Goal: Task Accomplishment & Management: Use online tool/utility

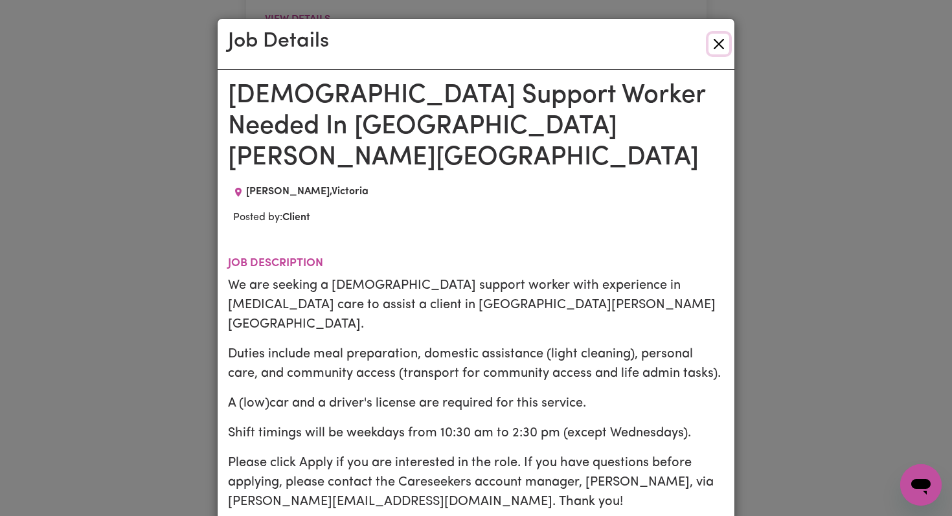
click at [717, 45] on button "Close" at bounding box center [718, 44] width 21 height 21
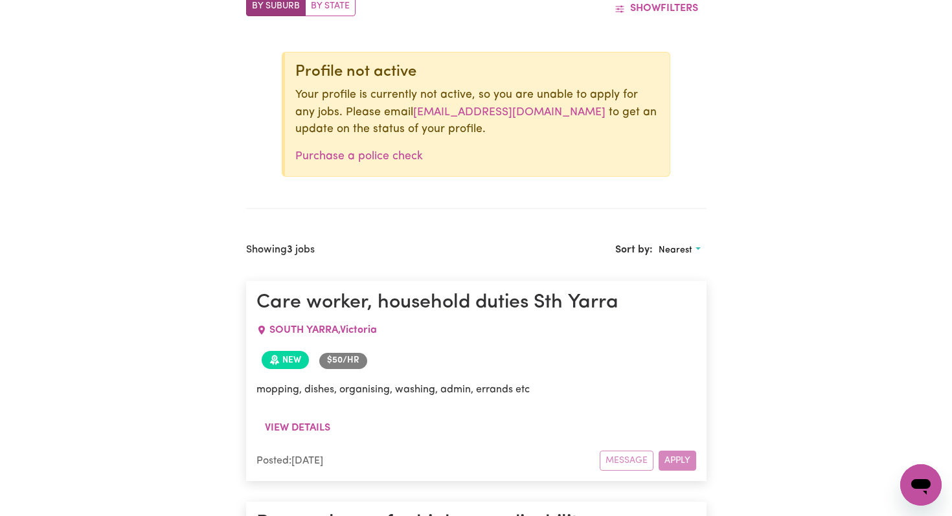
scroll to position [495, 0]
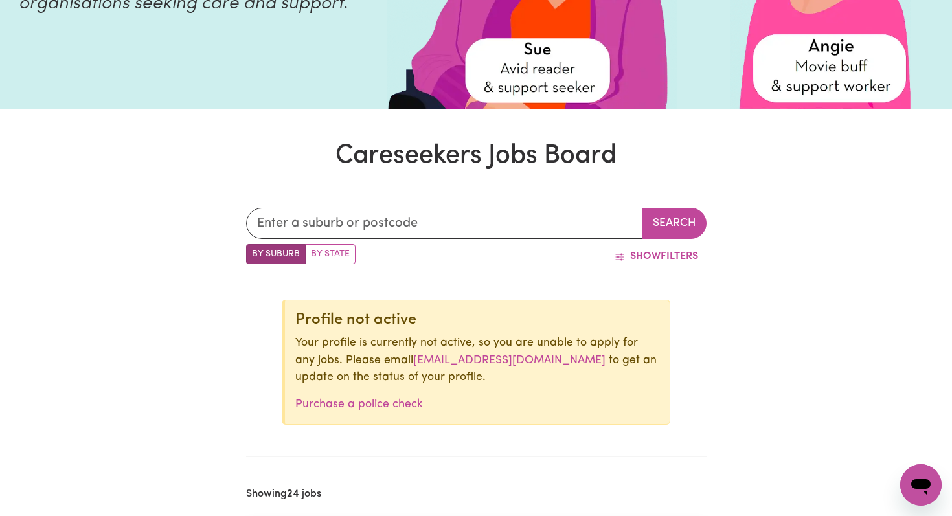
scroll to position [247, 0]
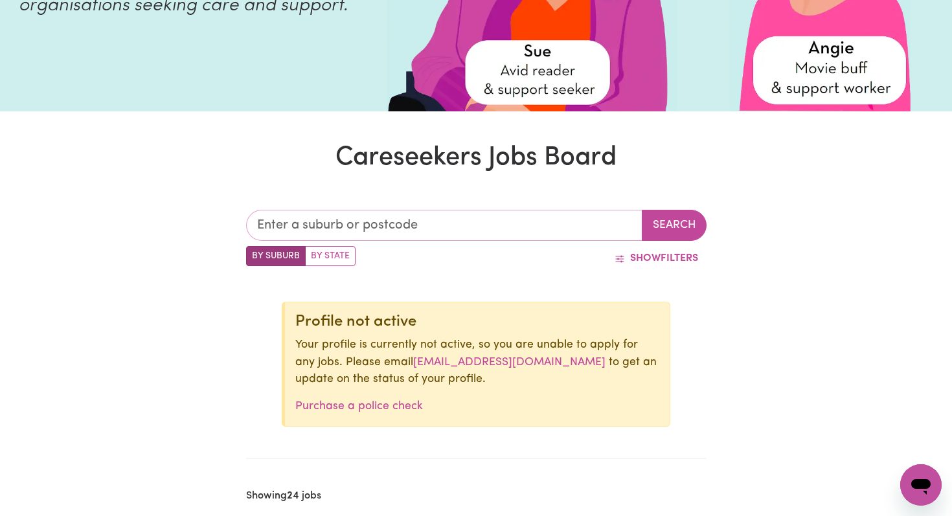
click at [278, 233] on input "text" at bounding box center [444, 225] width 396 height 31
type input "3141"
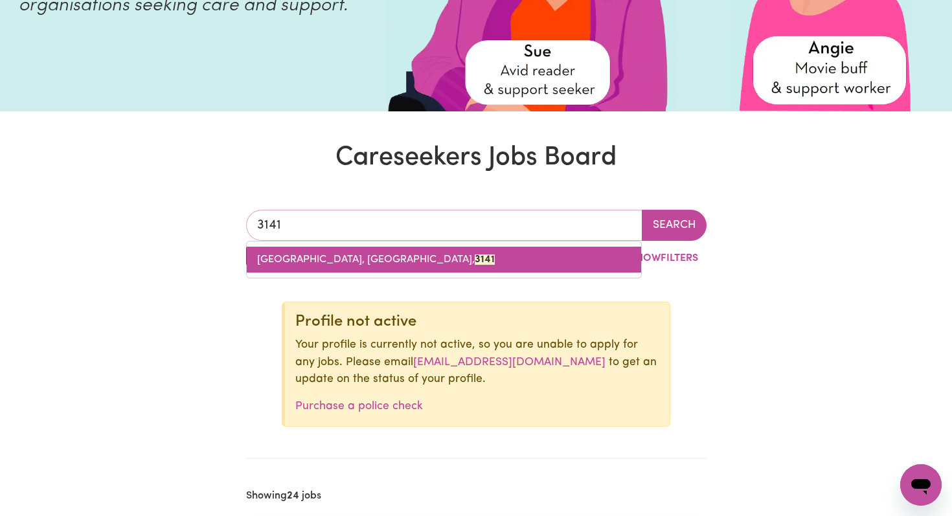
click at [354, 263] on span "[GEOGRAPHIC_DATA], [GEOGRAPHIC_DATA], 3141" at bounding box center [376, 259] width 238 height 10
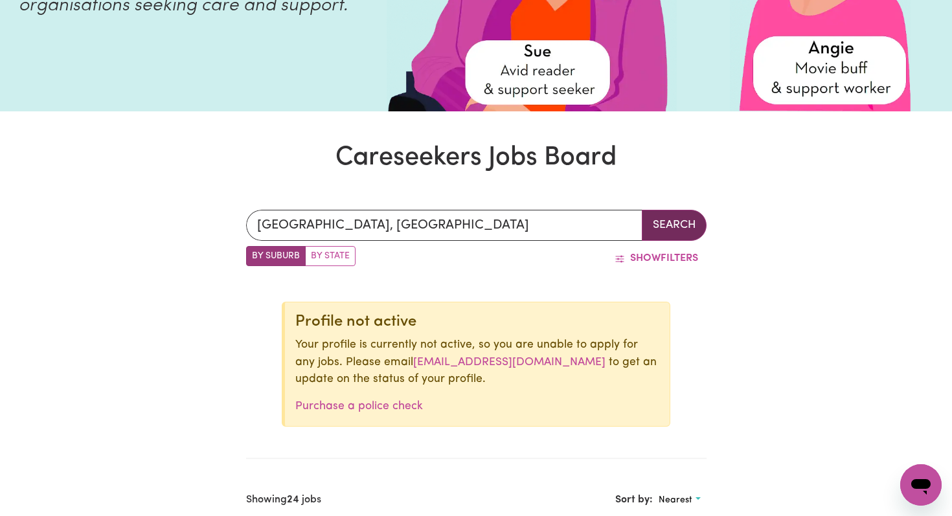
click at [678, 218] on button "Search" at bounding box center [674, 225] width 65 height 31
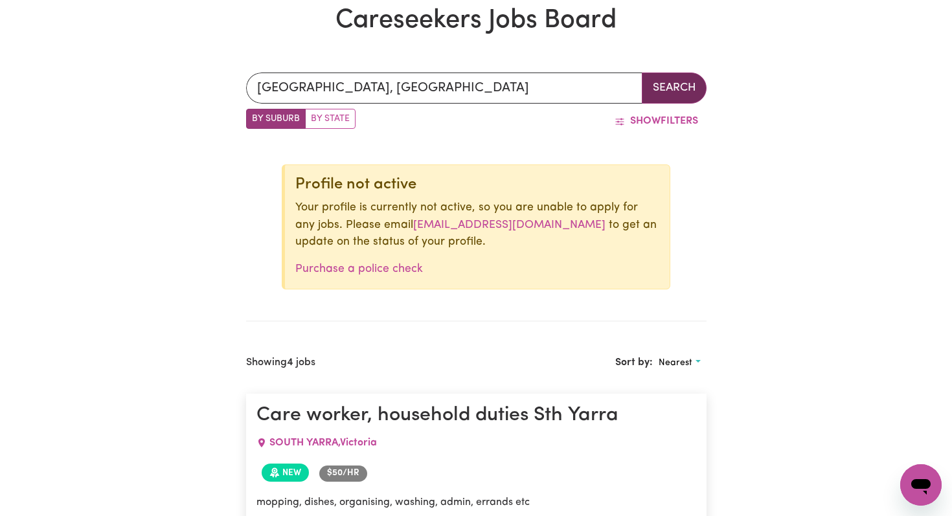
scroll to position [345, 0]
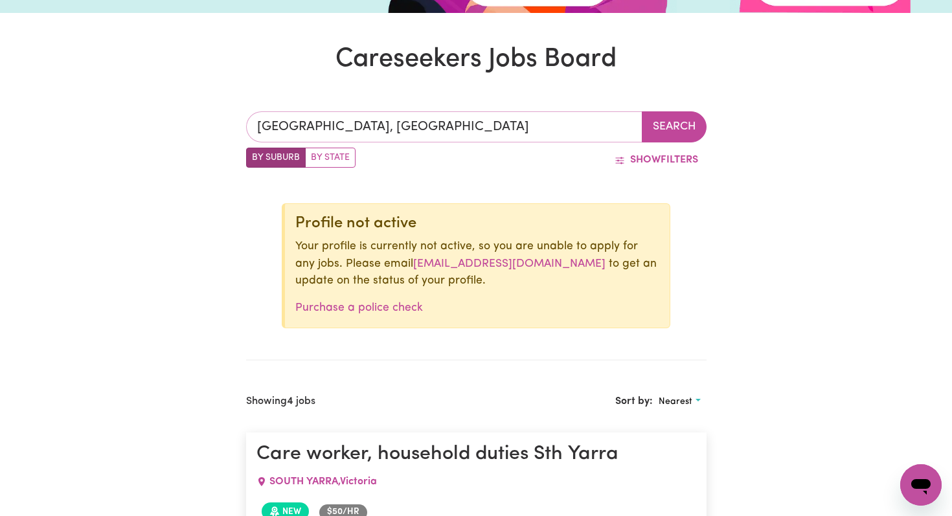
type input "[GEOGRAPHIC_DATA], [GEOGRAPHIC_DATA], 3141"
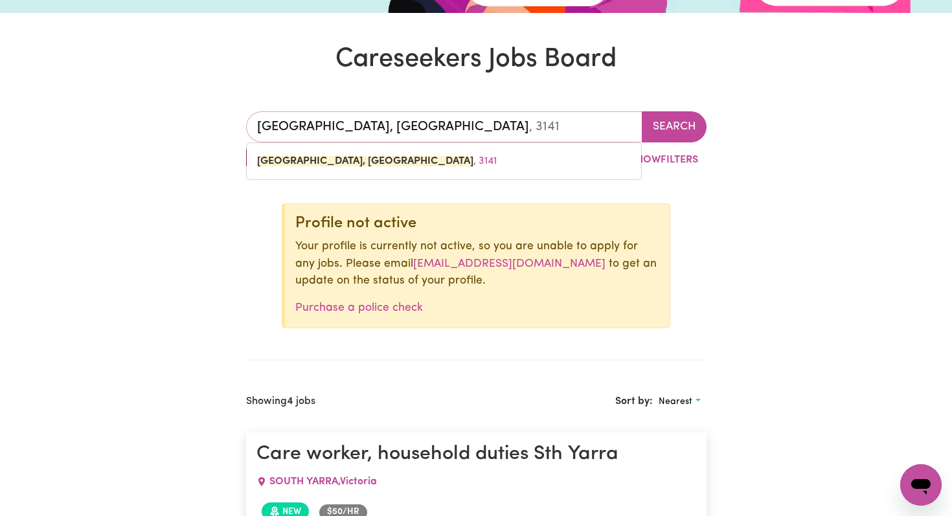
click at [365, 132] on input "[GEOGRAPHIC_DATA], [GEOGRAPHIC_DATA]" at bounding box center [444, 126] width 396 height 31
type input "s"
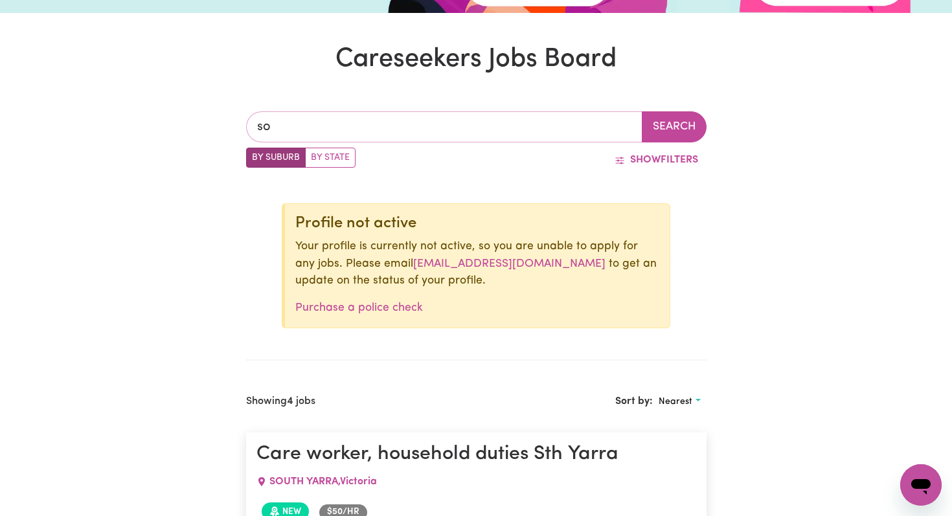
type input "sou"
type input "souTH YARRA, [GEOGRAPHIC_DATA], 3141"
type input "sout"
type input "soutH YARRA, [GEOGRAPHIC_DATA], 3141"
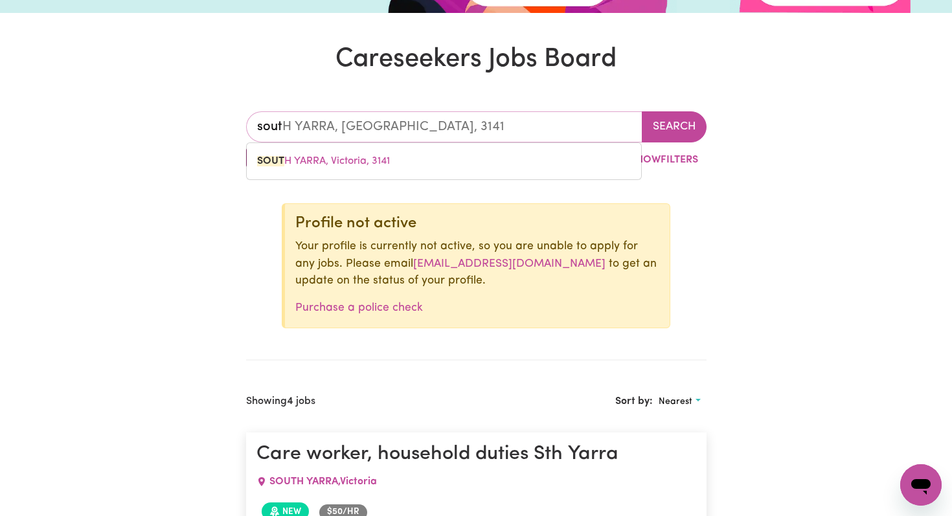
type input "south"
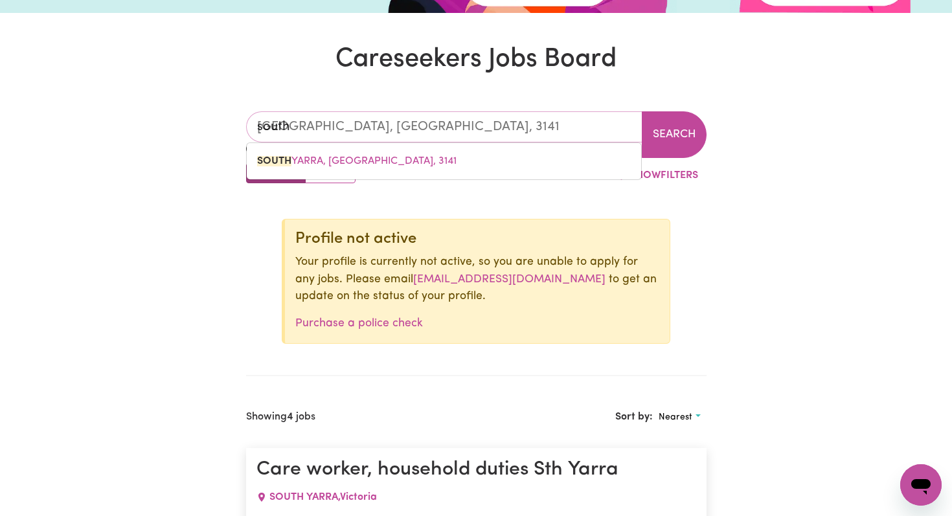
type input "[GEOGRAPHIC_DATA], [GEOGRAPHIC_DATA], 2640"
type input "sout"
type input "soutH ALBURY, [GEOGRAPHIC_DATA], 2640"
type input "sou"
type input "souTH ALBURY, [GEOGRAPHIC_DATA], 2640"
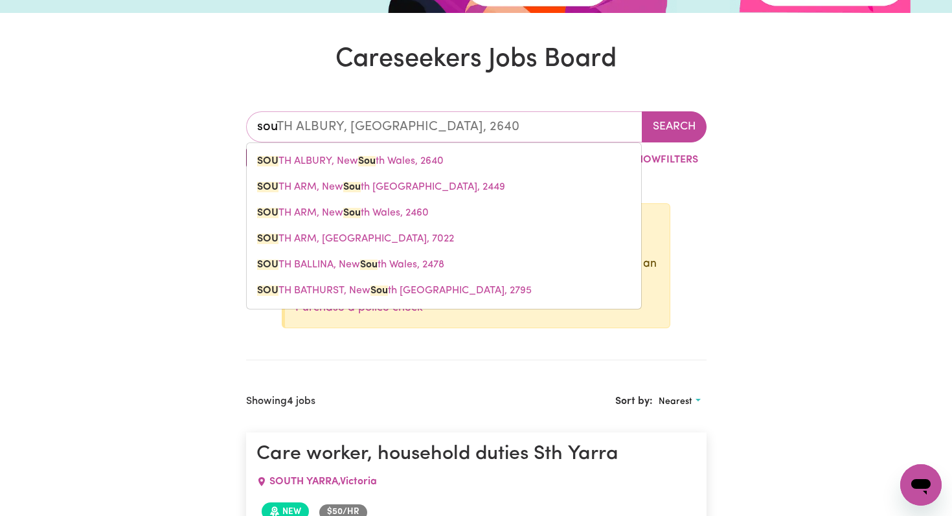
type input "so"
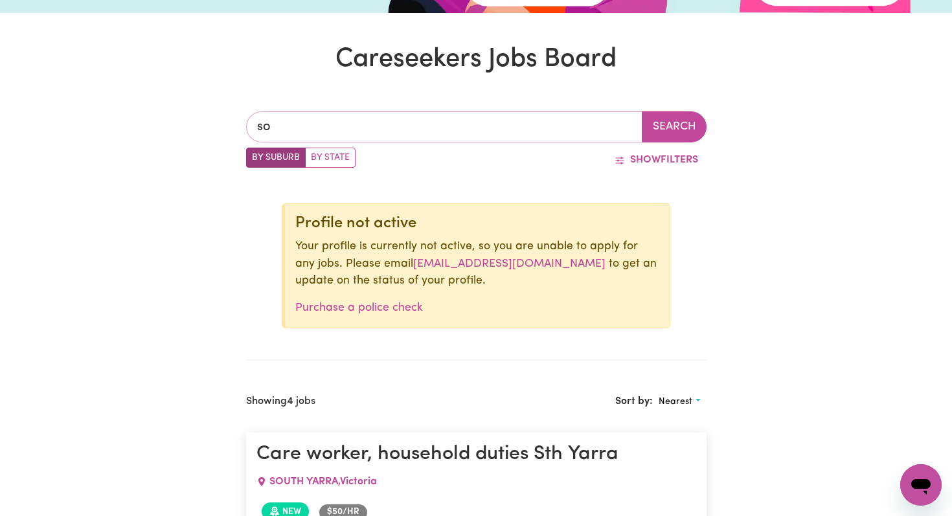
type input "s"
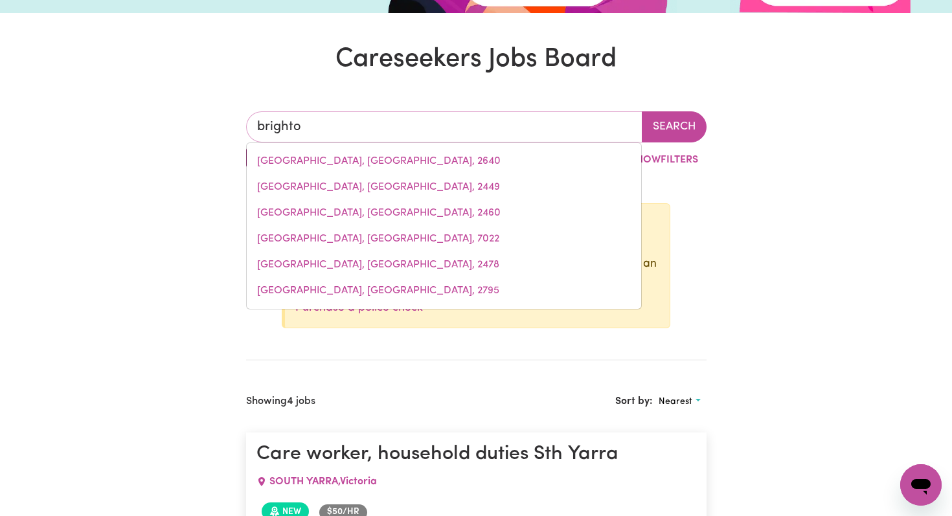
type input "[GEOGRAPHIC_DATA]"
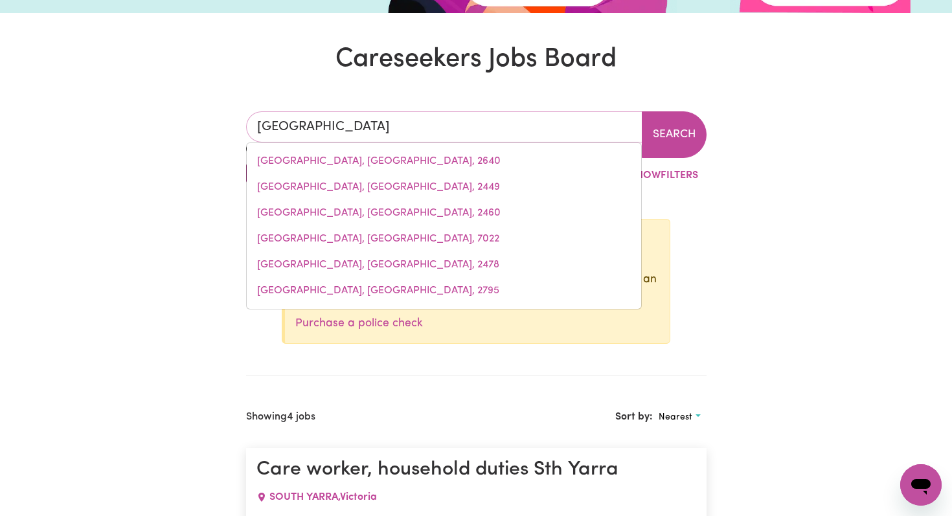
type input "[GEOGRAPHIC_DATA], [GEOGRAPHIC_DATA], 4017"
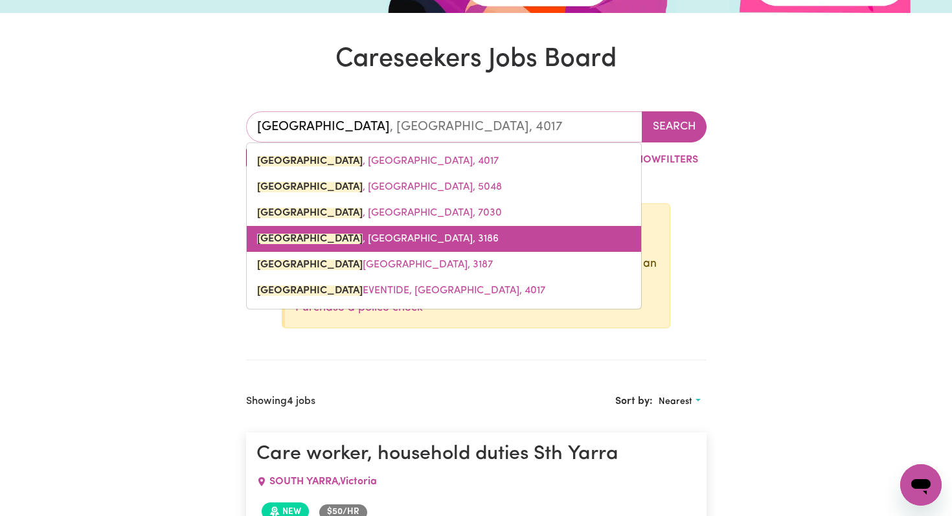
click at [322, 235] on span "[GEOGRAPHIC_DATA] , [GEOGRAPHIC_DATA], 3186" at bounding box center [378, 239] width 242 height 10
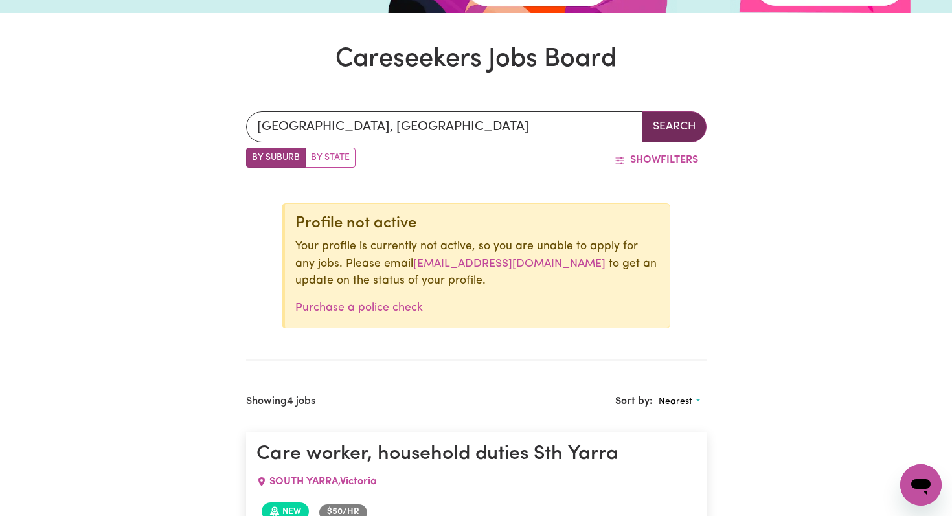
click at [671, 123] on button "Search" at bounding box center [674, 126] width 65 height 31
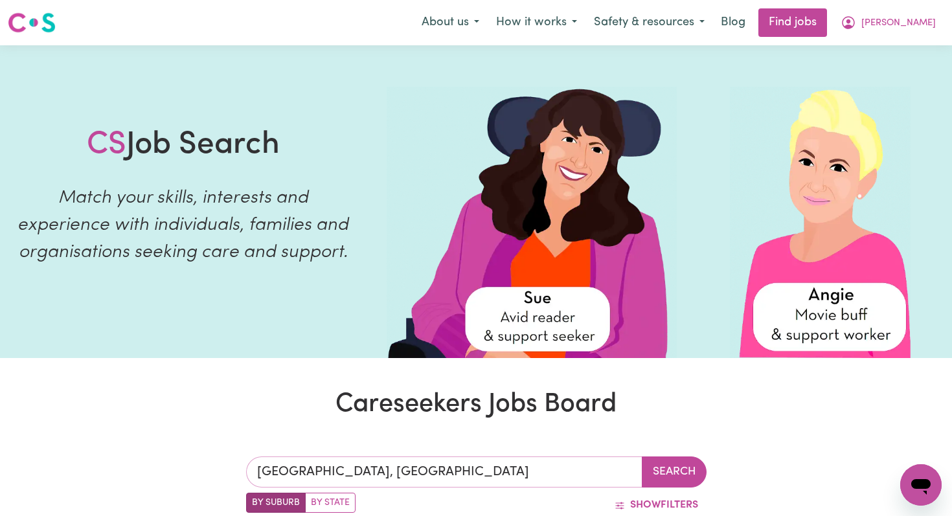
click at [389, 468] on input "[GEOGRAPHIC_DATA], [GEOGRAPHIC_DATA]" at bounding box center [444, 472] width 396 height 31
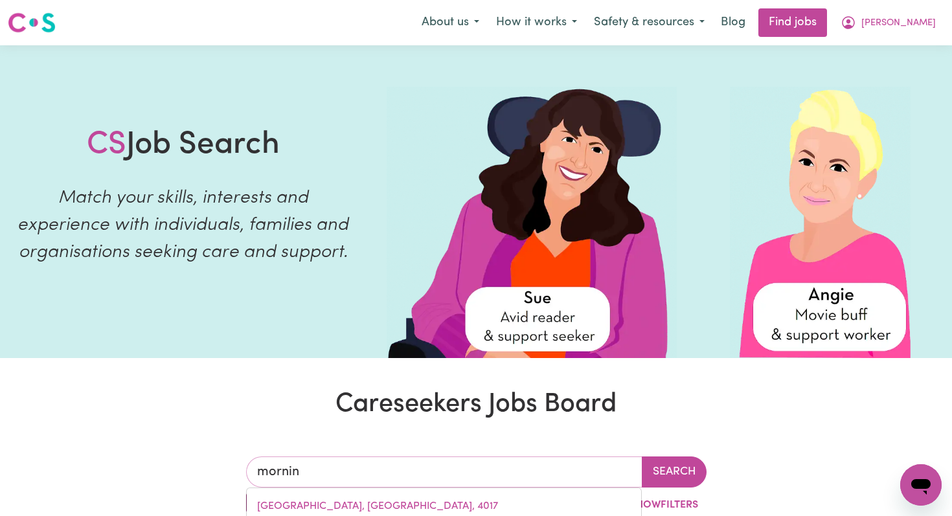
type input "morning"
type input "[GEOGRAPHIC_DATA], [GEOGRAPHIC_DATA], 2105"
type input "morningt"
type input "mornington"
type input "mornington, [GEOGRAPHIC_DATA], 4825"
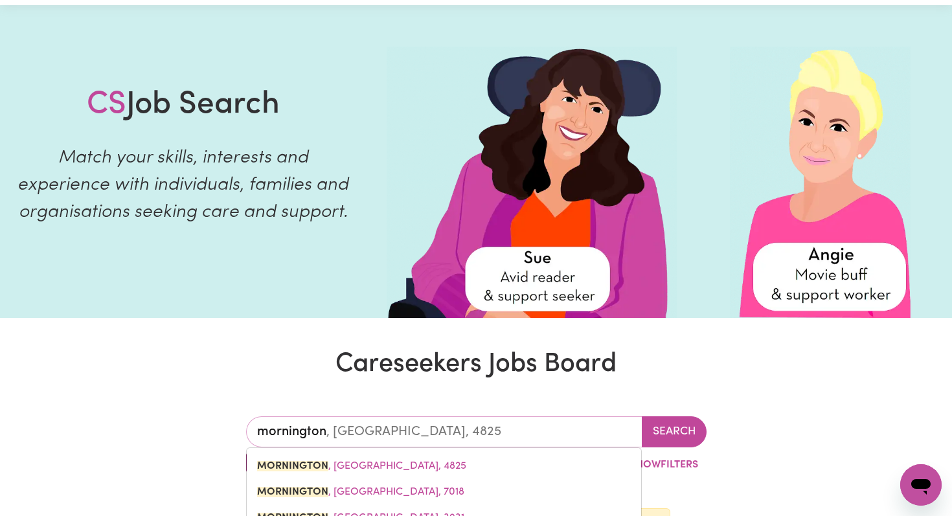
scroll to position [100, 0]
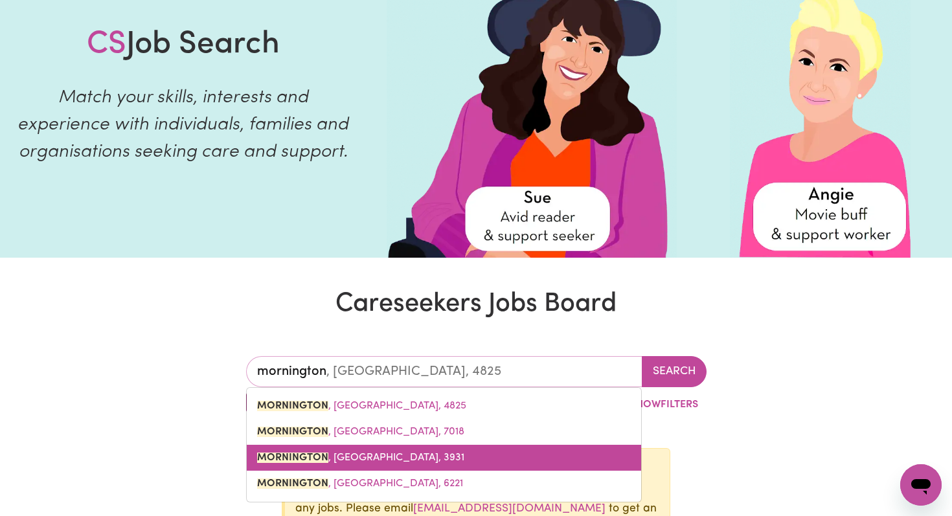
click at [319, 457] on mark "MORNINGTON" at bounding box center [292, 458] width 71 height 10
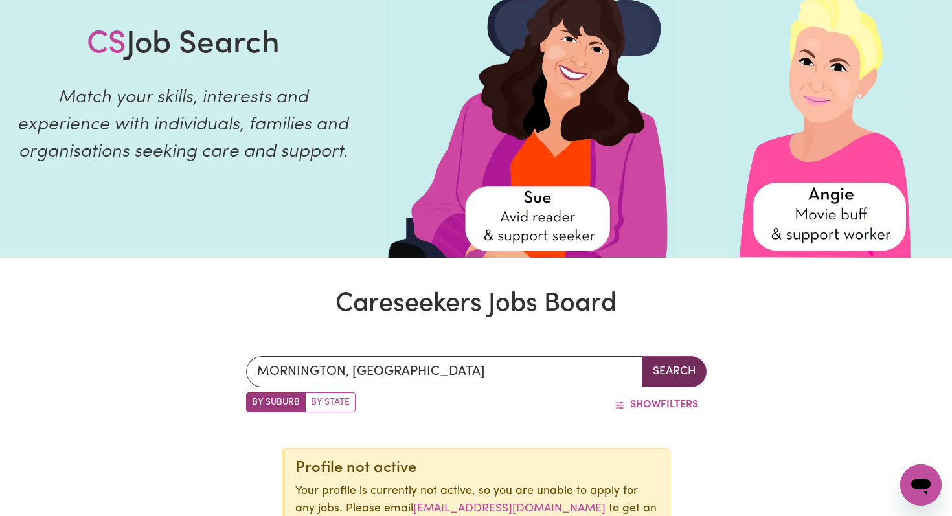
click at [668, 374] on button "Search" at bounding box center [674, 371] width 65 height 31
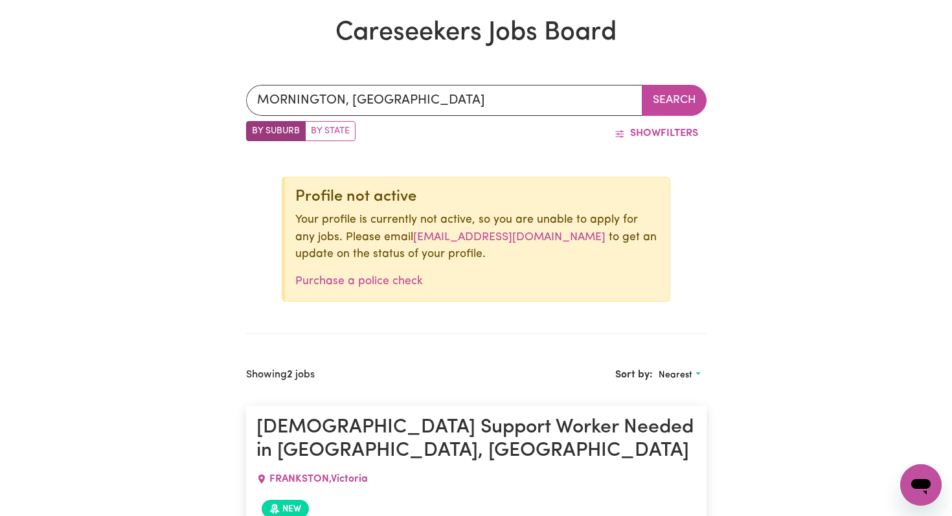
scroll to position [365, 0]
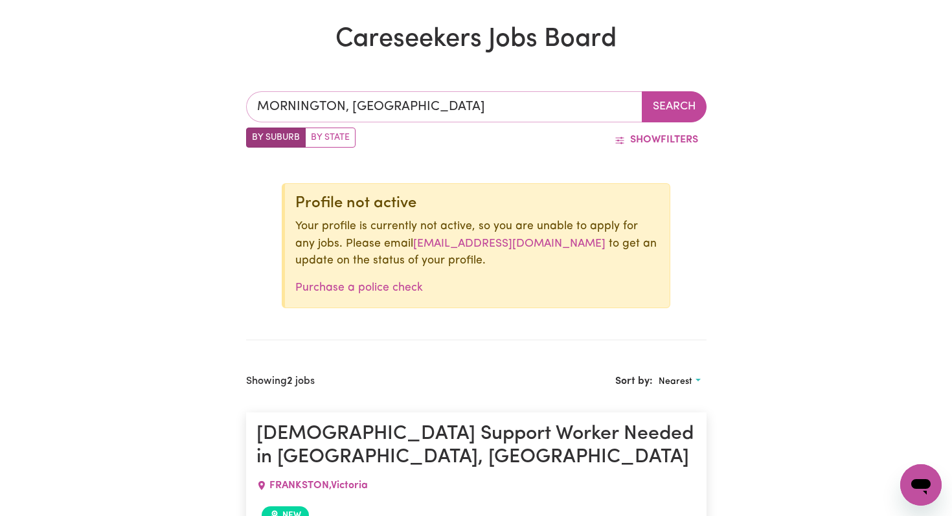
click at [401, 102] on input "MORNINGTON, [GEOGRAPHIC_DATA]" at bounding box center [444, 106] width 396 height 31
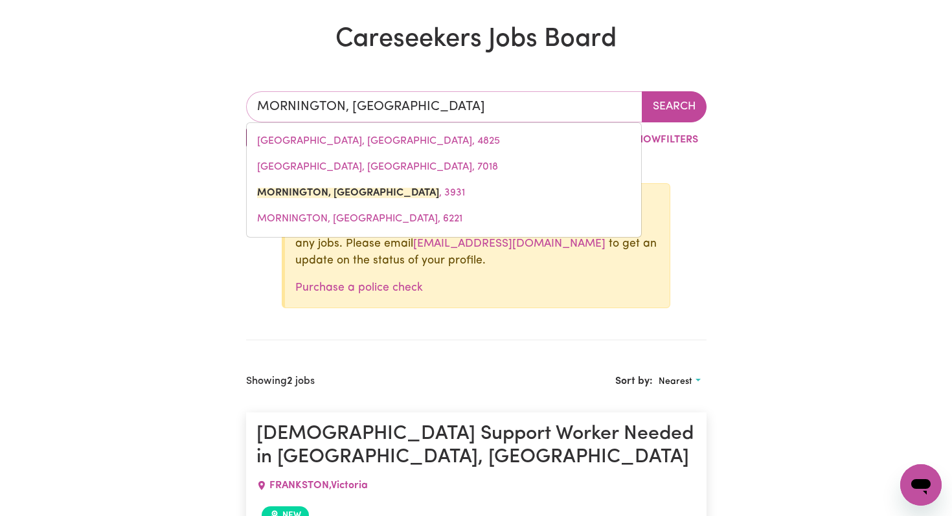
click at [401, 102] on input "MORNINGTON, [GEOGRAPHIC_DATA]" at bounding box center [444, 106] width 396 height 31
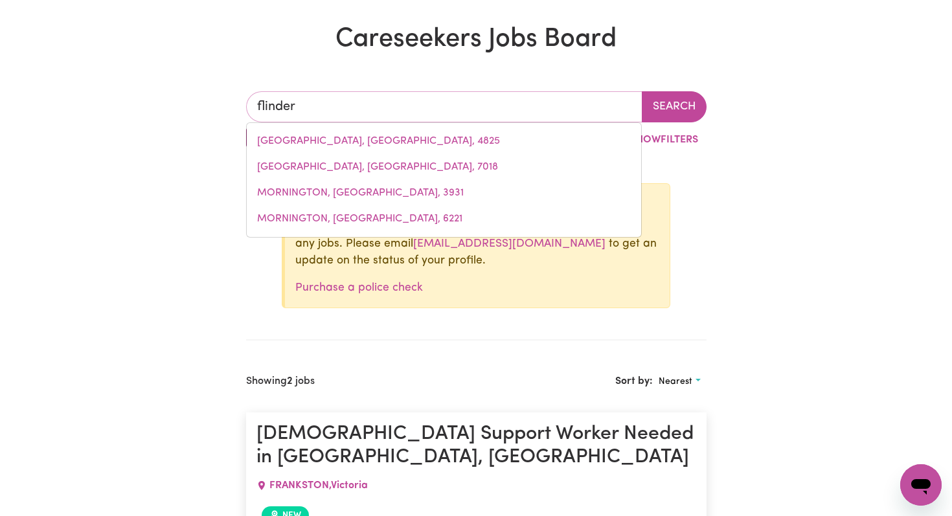
type input "flinders"
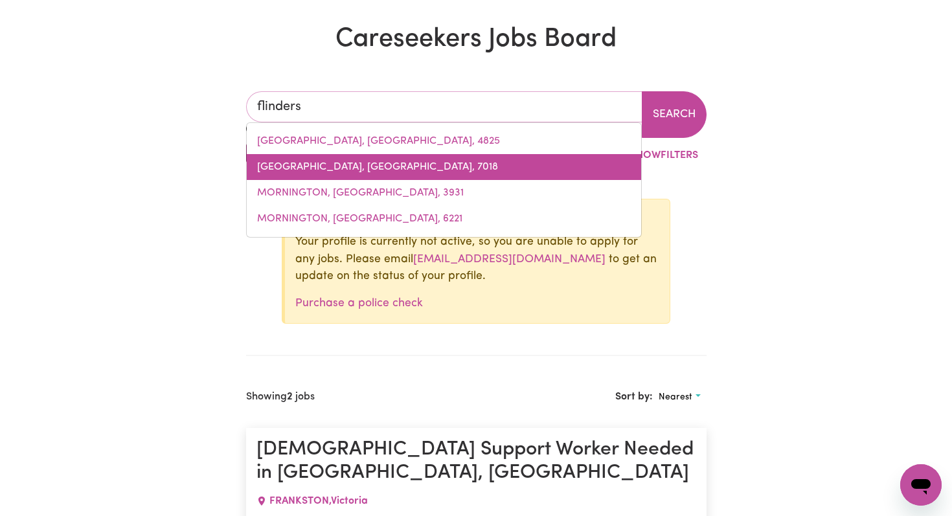
type input "flinders, [GEOGRAPHIC_DATA], 2529"
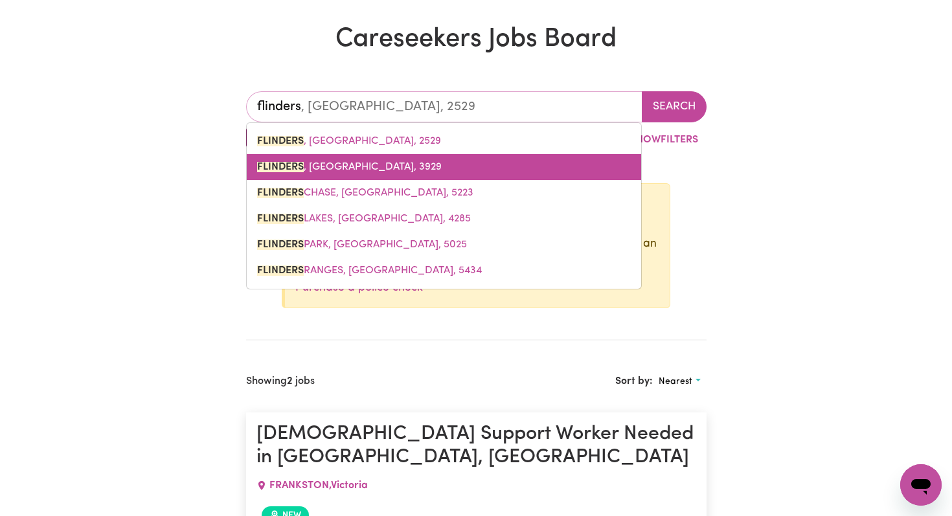
click at [309, 166] on span "[PERSON_NAME][GEOGRAPHIC_DATA], 3929" at bounding box center [349, 167] width 185 height 10
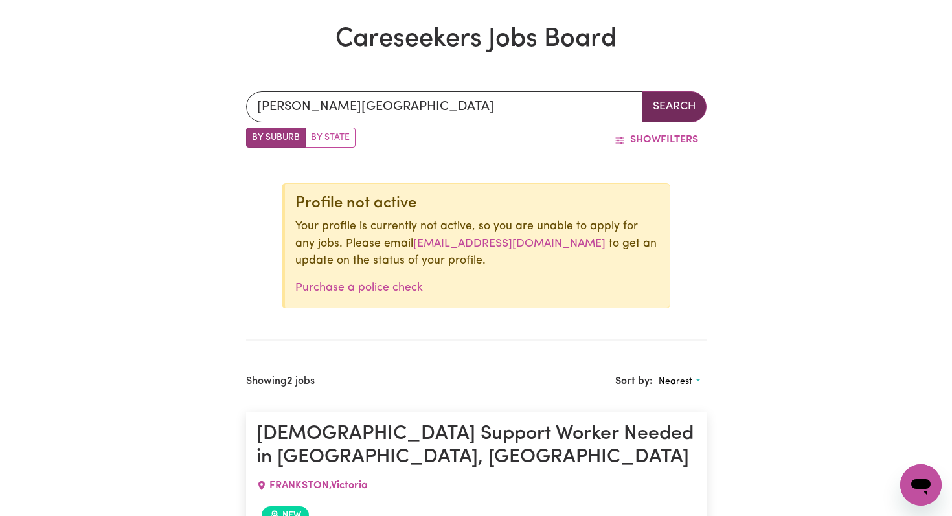
click at [693, 107] on button "Search" at bounding box center [674, 106] width 65 height 31
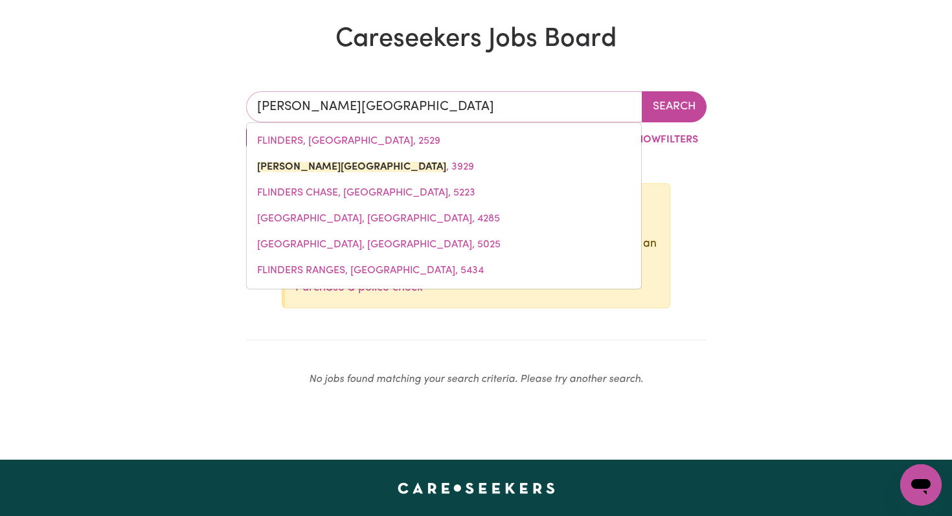
click at [361, 115] on input "[PERSON_NAME][GEOGRAPHIC_DATA]" at bounding box center [444, 106] width 396 height 31
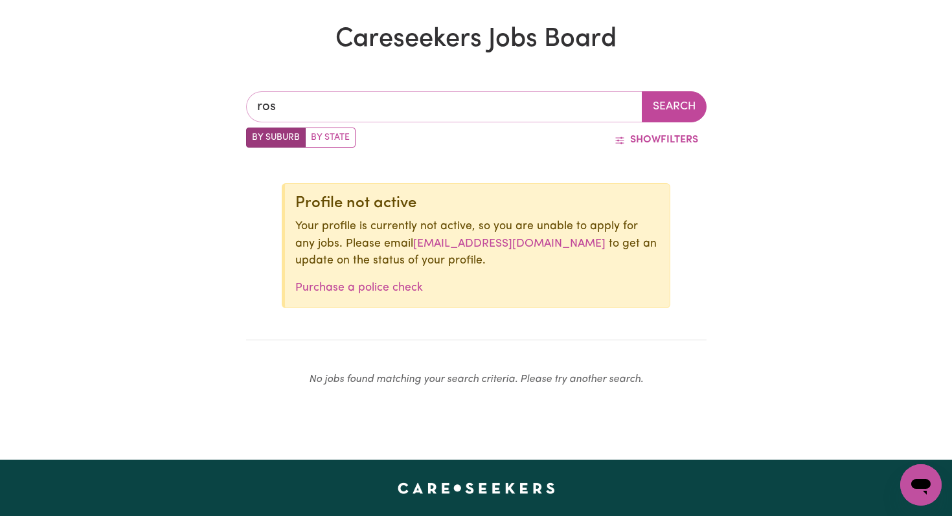
type input "rose"
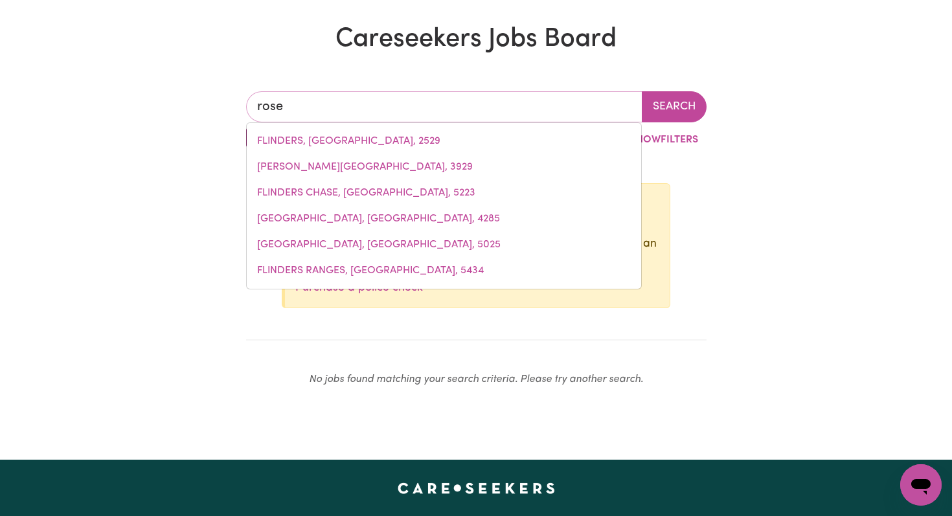
type input "[GEOGRAPHIC_DATA], [GEOGRAPHIC_DATA], 2029"
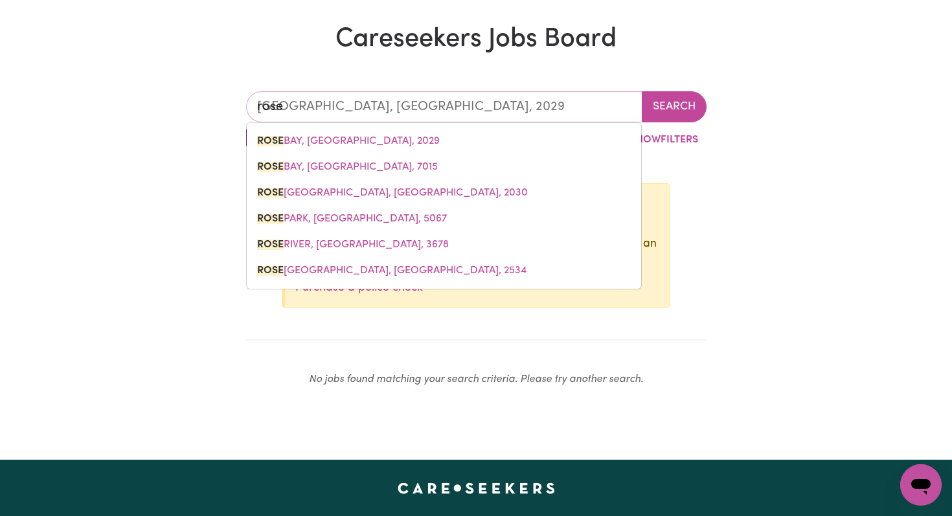
type input "roseb"
type input "rosebud"
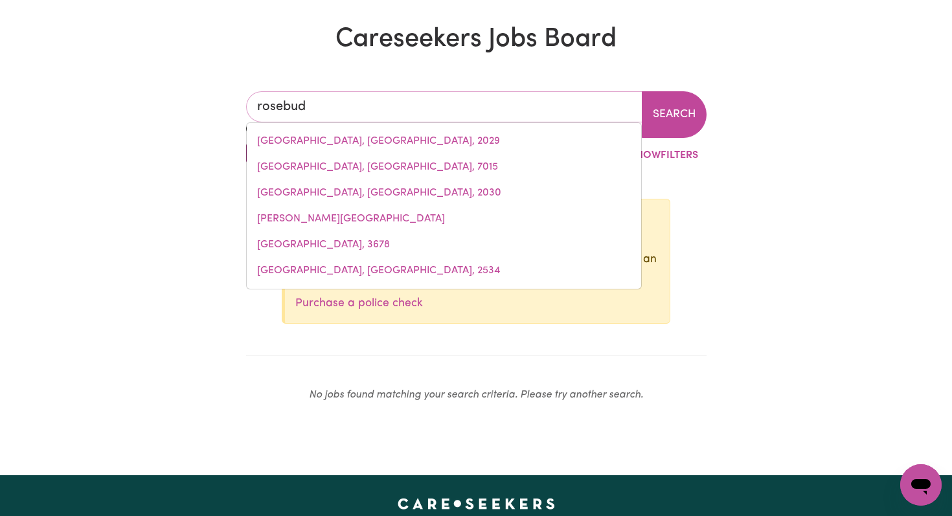
type input "rosebud, [GEOGRAPHIC_DATA], 3939"
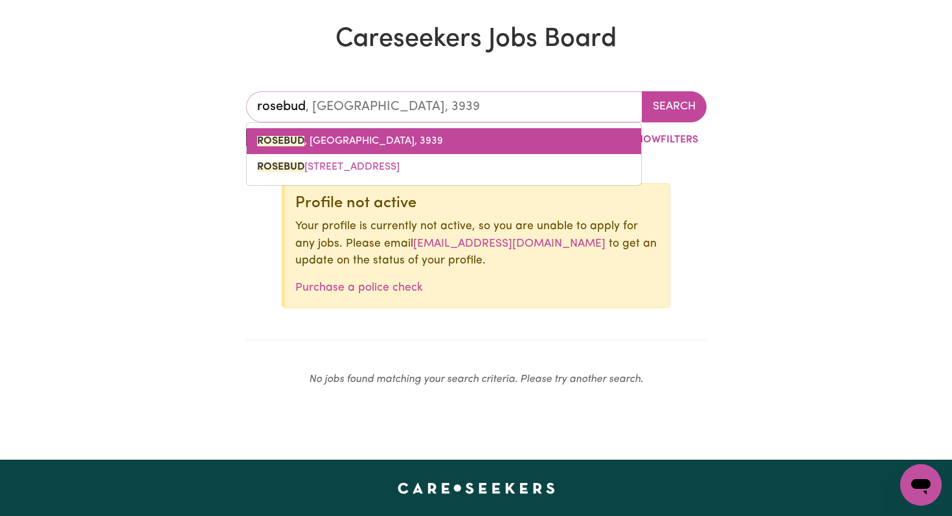
click at [329, 138] on span "ROSEBUD , [GEOGRAPHIC_DATA], 3939" at bounding box center [350, 141] width 186 height 10
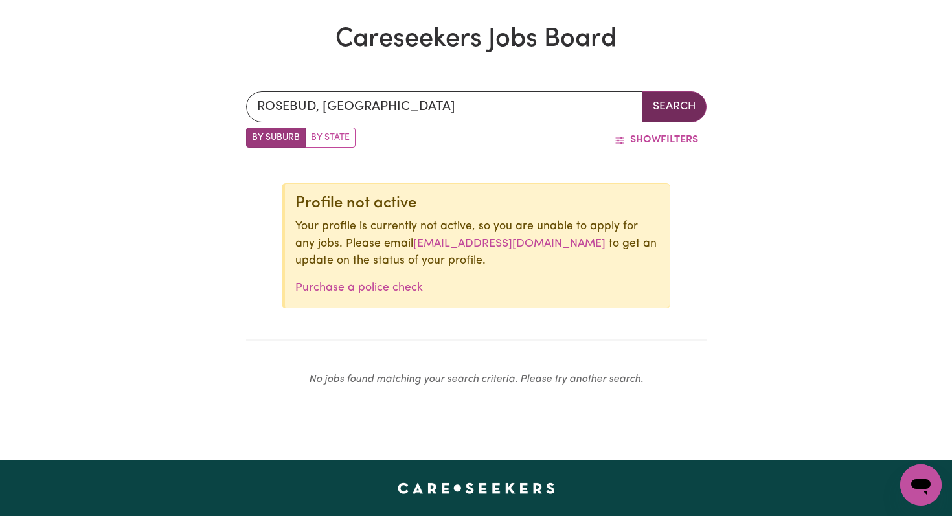
click at [664, 106] on button "Search" at bounding box center [674, 106] width 65 height 31
type input "ROSEBUD, [GEOGRAPHIC_DATA], 3939"
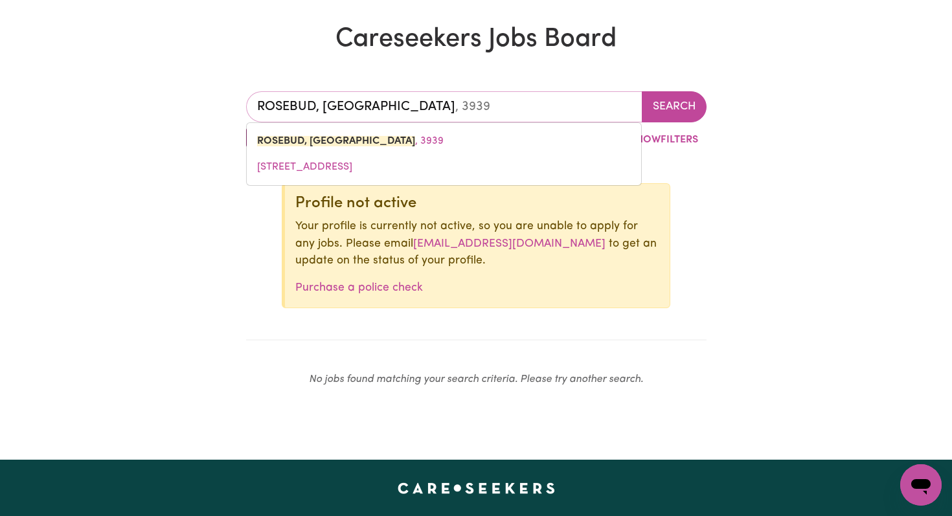
drag, startPoint x: 369, startPoint y: 106, endPoint x: 231, endPoint y: 101, distance: 138.6
click at [231, 101] on div "ROSEBUD, [PERSON_NAME][GEOGRAPHIC_DATA][PERSON_NAME][STREET_ADDRESS] Search By …" at bounding box center [476, 244] width 952 height 368
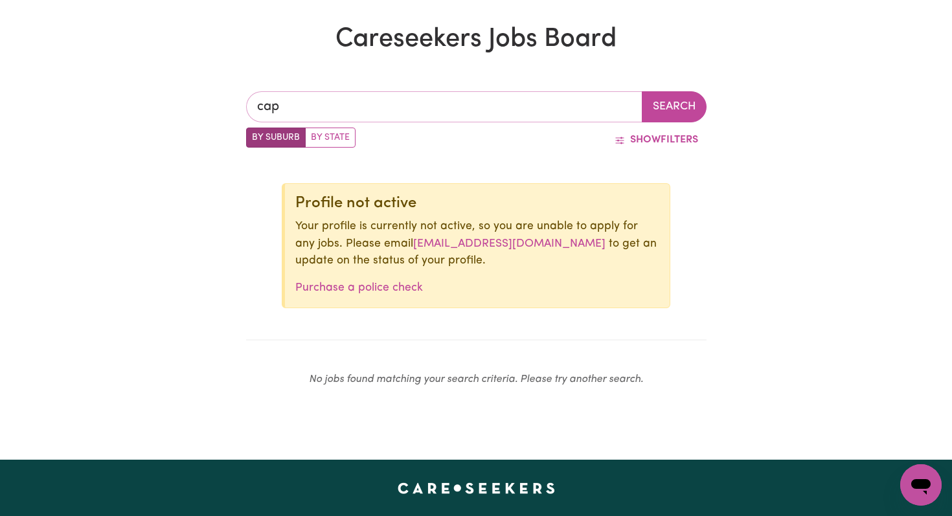
type input "cape"
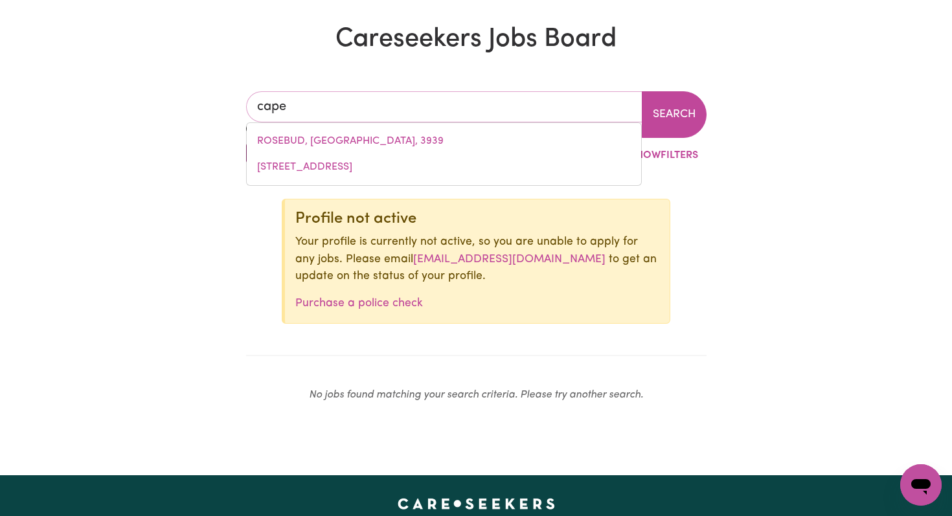
type input "cape ARID, [GEOGRAPHIC_DATA], 6452"
type input "cape s"
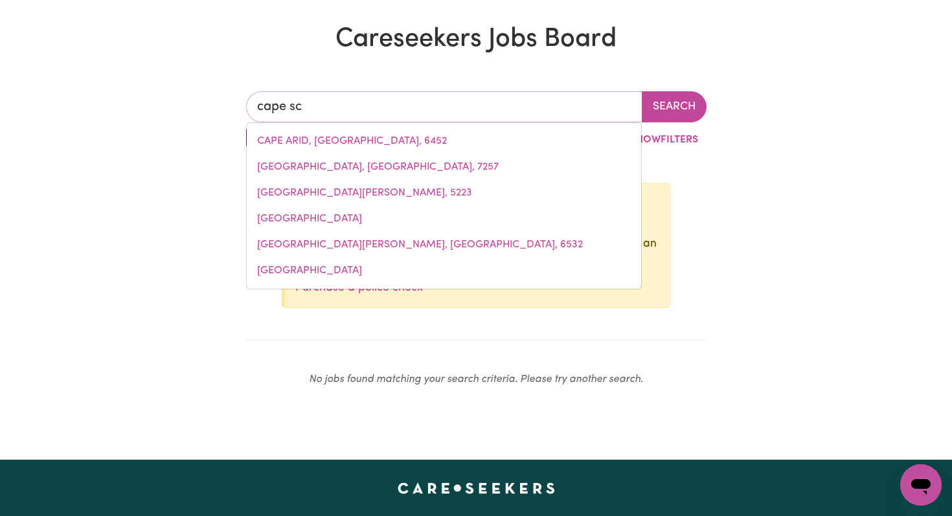
type input "cape sch"
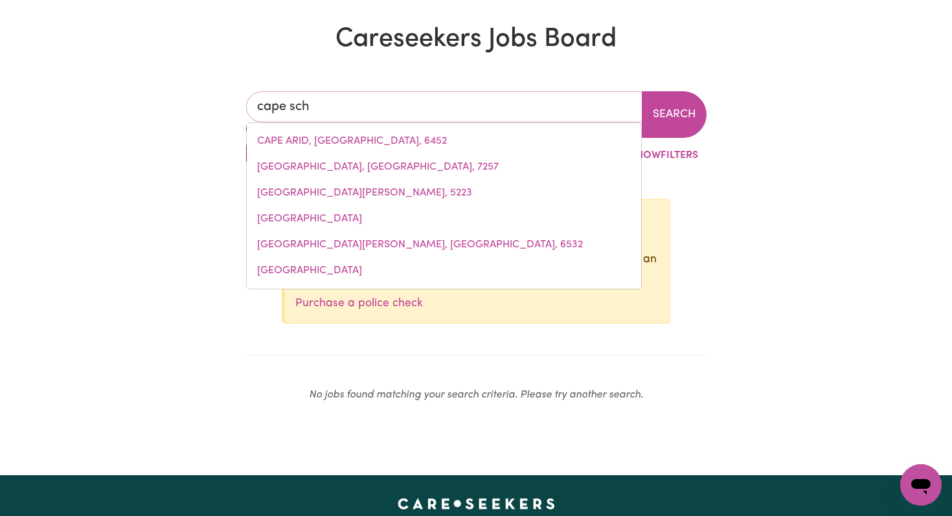
type input "cape [PERSON_NAME][GEOGRAPHIC_DATA], 3939"
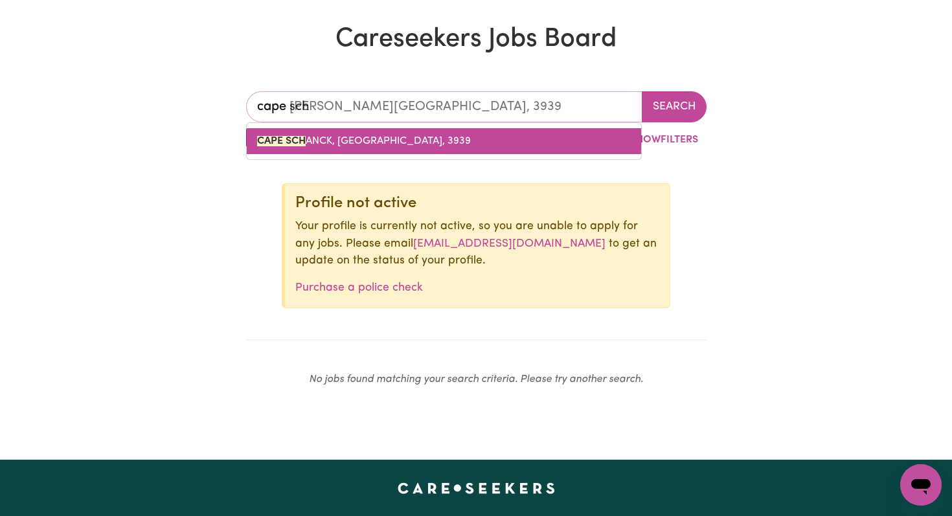
click at [322, 140] on span "CAPE SCH ANCK, [GEOGRAPHIC_DATA], 3939" at bounding box center [364, 141] width 214 height 10
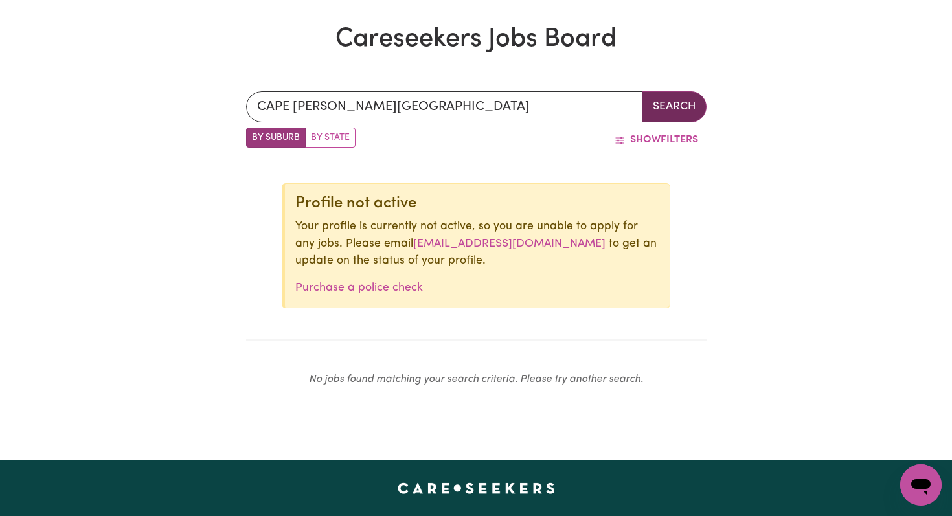
click at [690, 109] on button "Search" at bounding box center [674, 106] width 65 height 31
type input "CAPE [PERSON_NAME][GEOGRAPHIC_DATA], 3939"
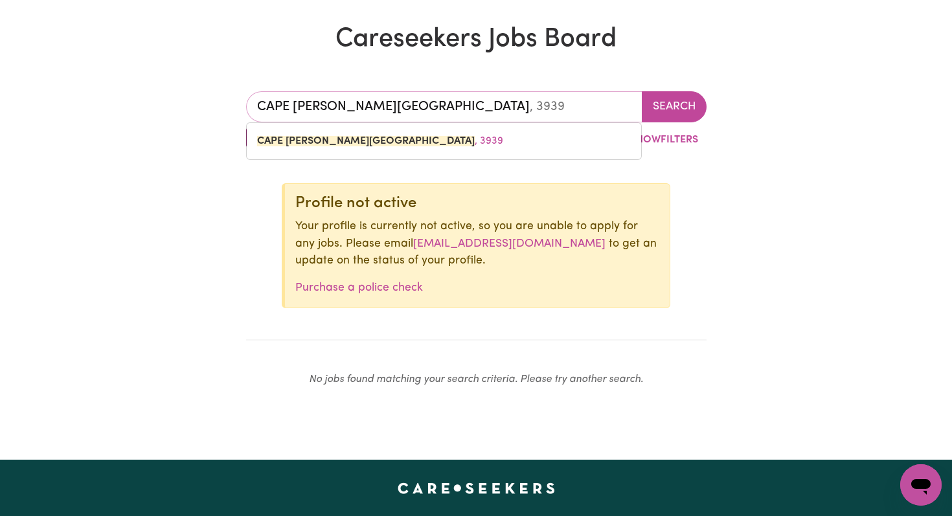
click at [359, 107] on input "CAPE [PERSON_NAME][GEOGRAPHIC_DATA]" at bounding box center [444, 106] width 396 height 31
type input "r"
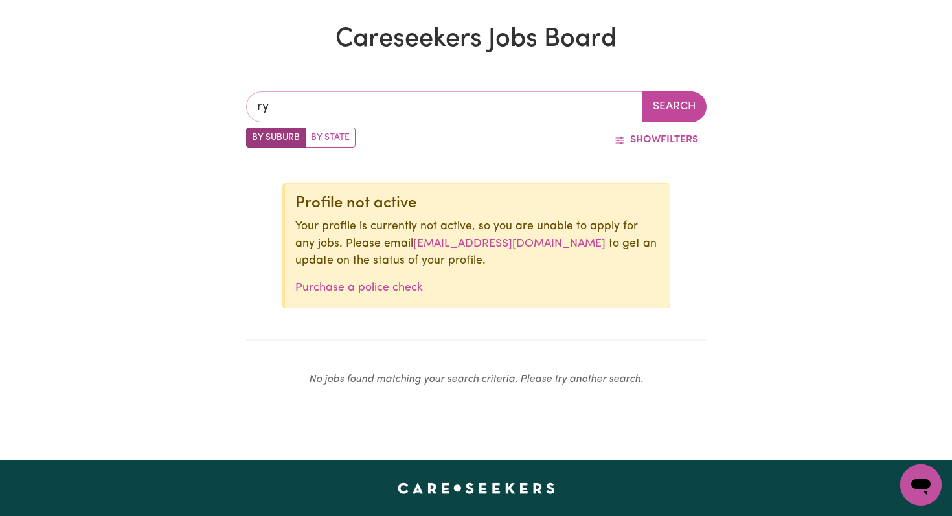
type input "rye"
type input "[PERSON_NAME][GEOGRAPHIC_DATA], 3941"
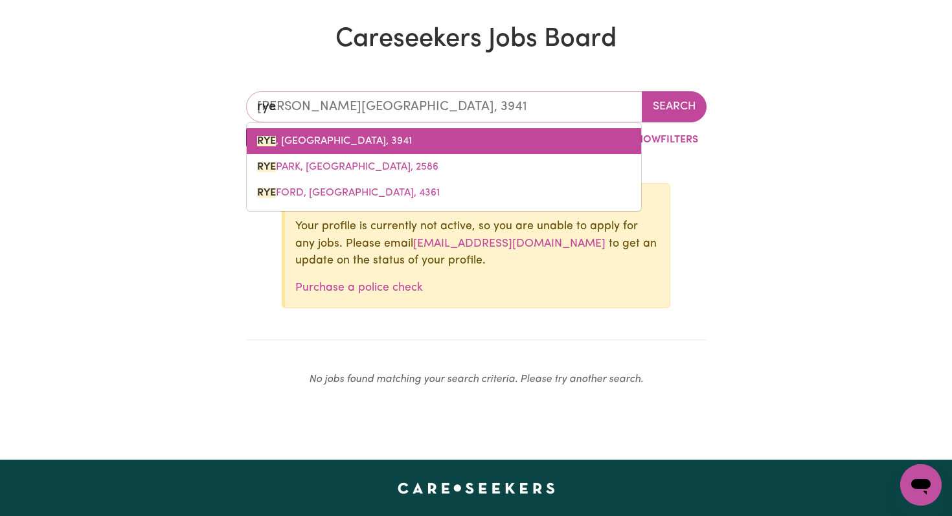
click at [282, 148] on link "[PERSON_NAME][GEOGRAPHIC_DATA], 3941" at bounding box center [444, 141] width 394 height 26
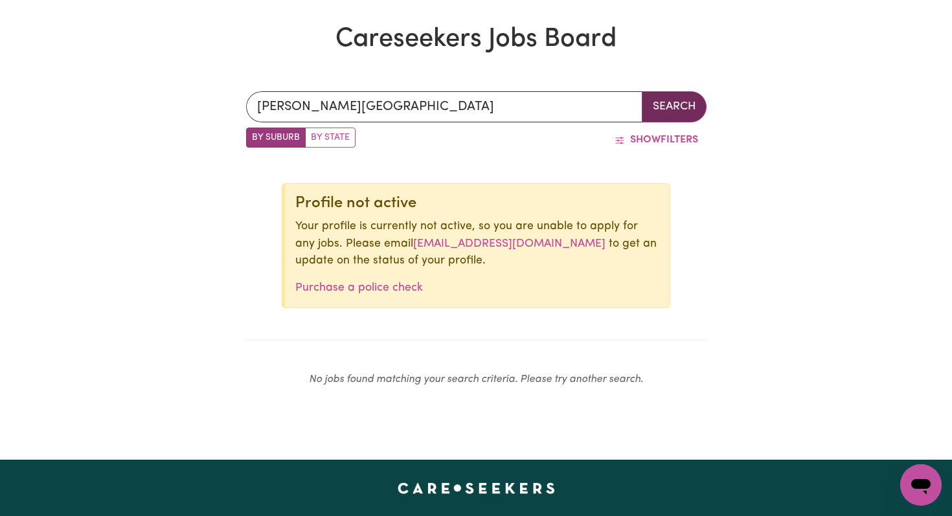
click at [663, 108] on button "Search" at bounding box center [674, 106] width 65 height 31
type input "[PERSON_NAME][GEOGRAPHIC_DATA], 3941"
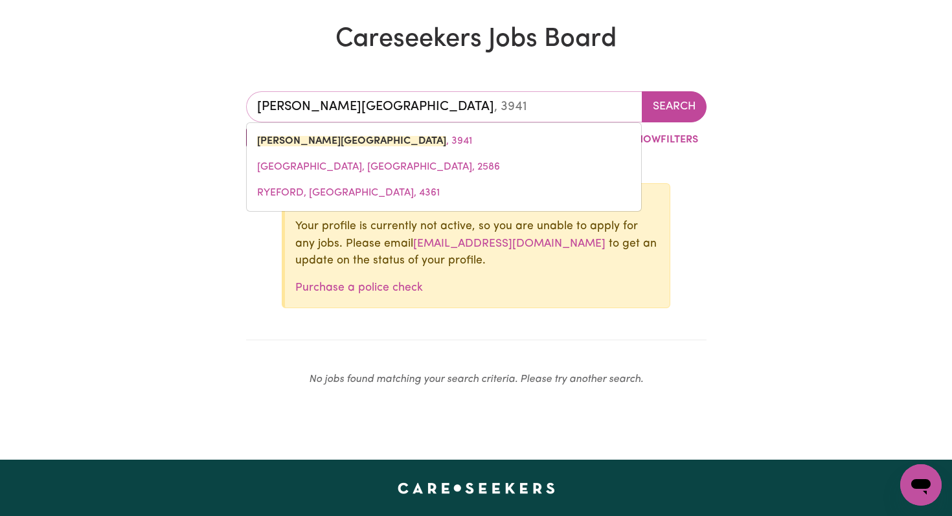
click at [331, 113] on input "[PERSON_NAME][GEOGRAPHIC_DATA]" at bounding box center [444, 106] width 396 height 31
type input "s"
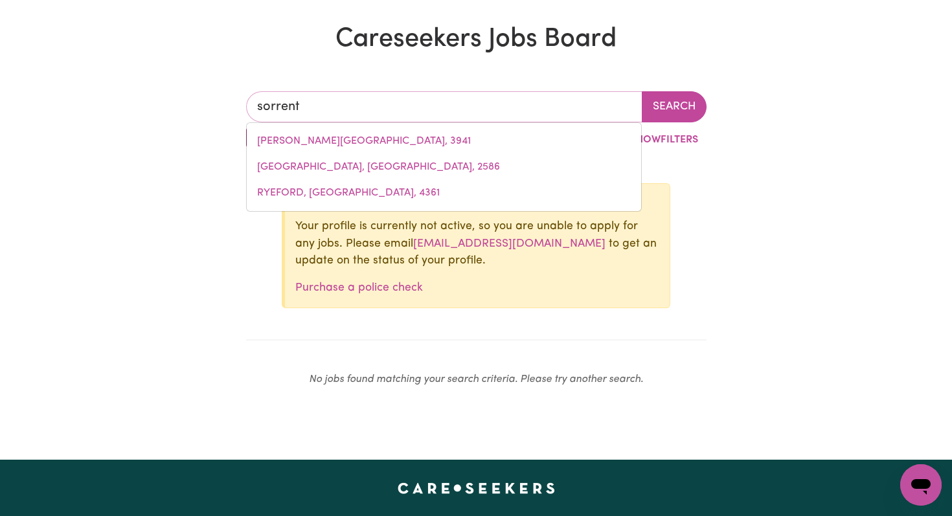
type input "sorrento"
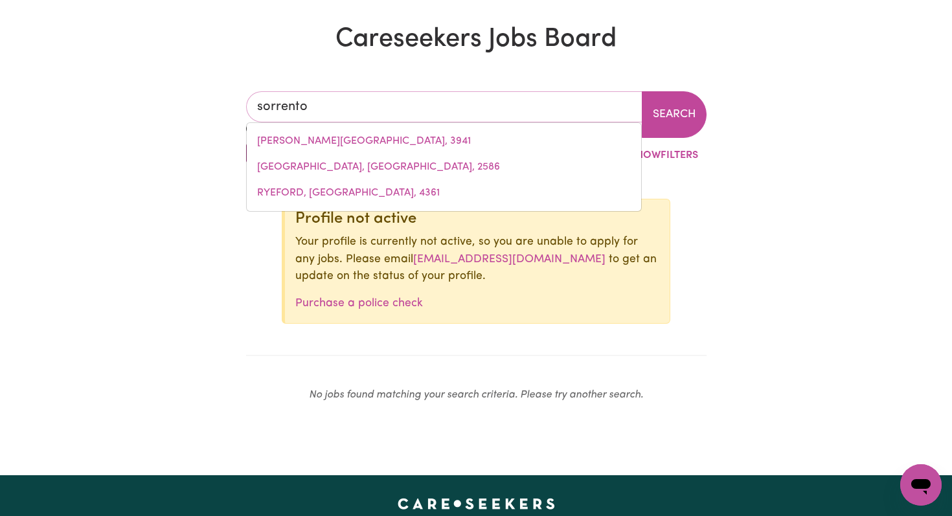
type input "sorrento, [GEOGRAPHIC_DATA], 3943"
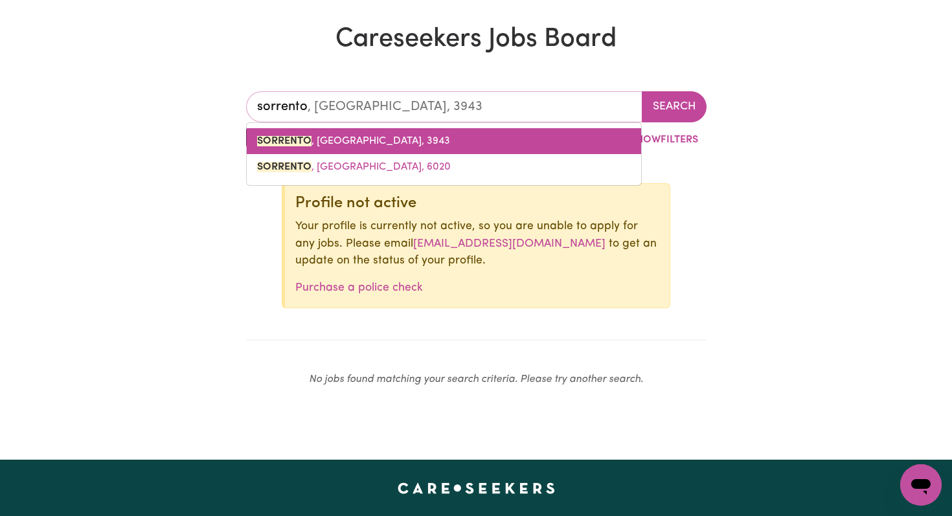
click at [310, 141] on mark "SORRENTO" at bounding box center [284, 141] width 54 height 10
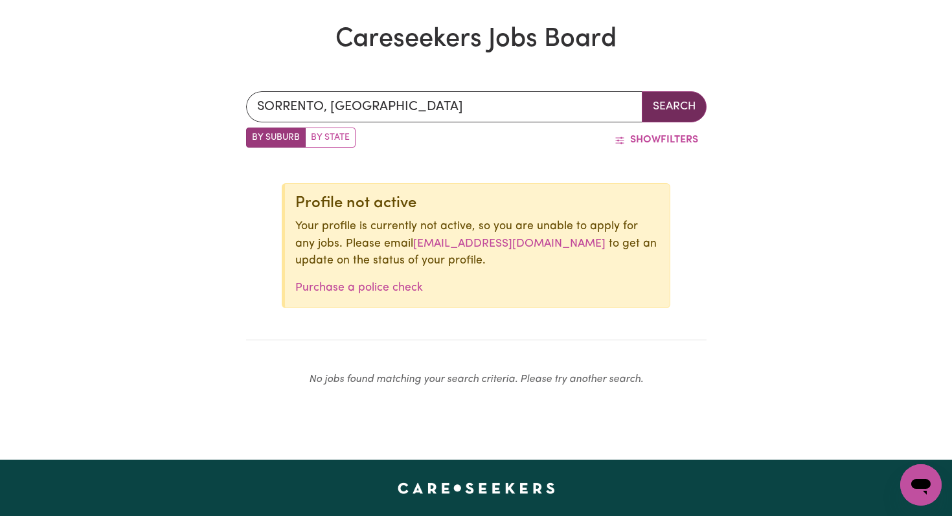
click at [669, 109] on button "Search" at bounding box center [674, 106] width 65 height 31
type input "SORRENTO, [GEOGRAPHIC_DATA], 3943"
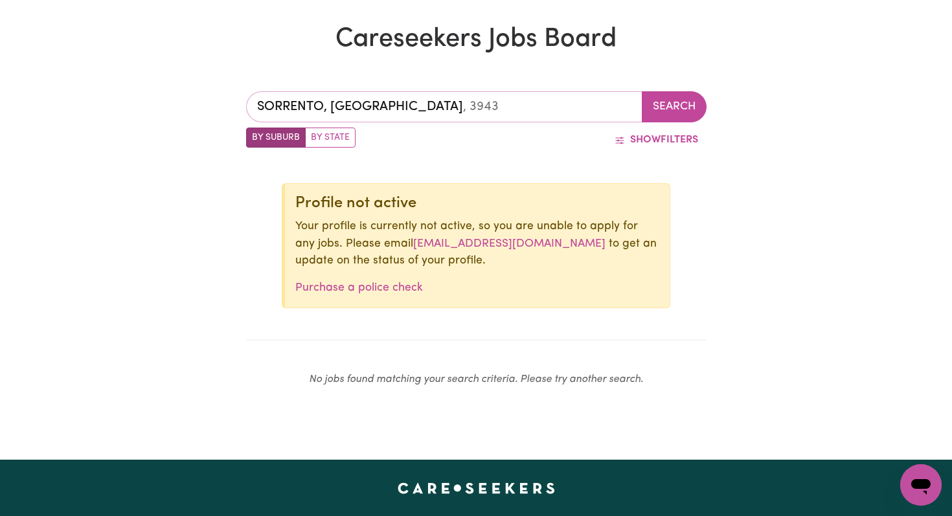
click at [346, 100] on input "SORRENTO, [GEOGRAPHIC_DATA]" at bounding box center [444, 106] width 396 height 31
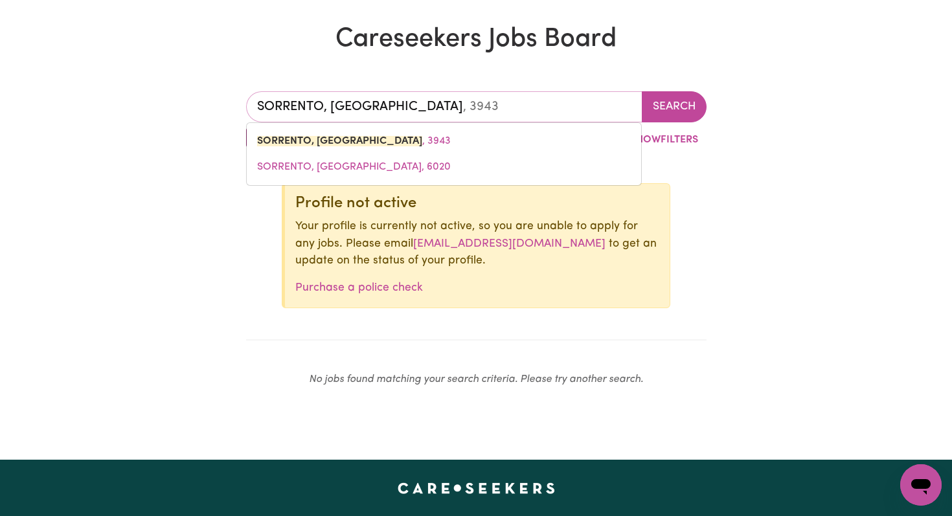
click at [346, 100] on input "SORRENTO, [GEOGRAPHIC_DATA]" at bounding box center [444, 106] width 396 height 31
type input "p"
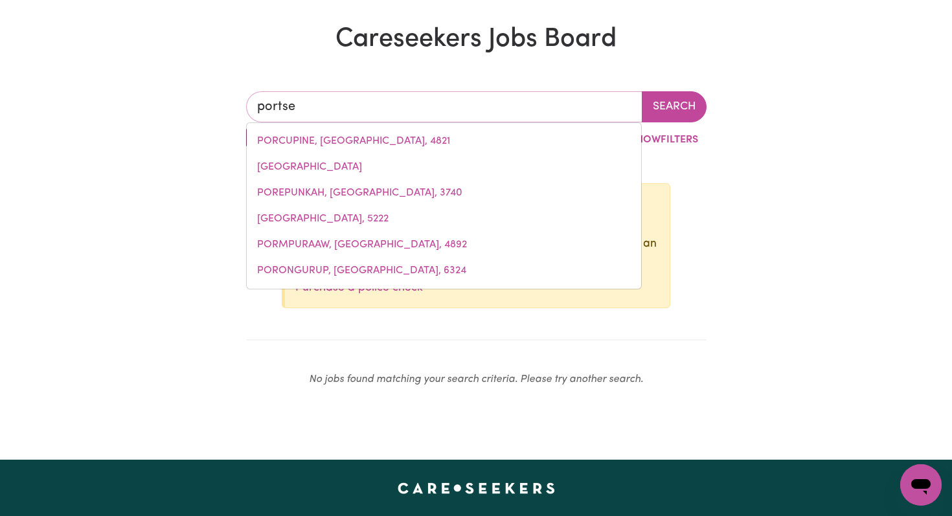
type input "portsea"
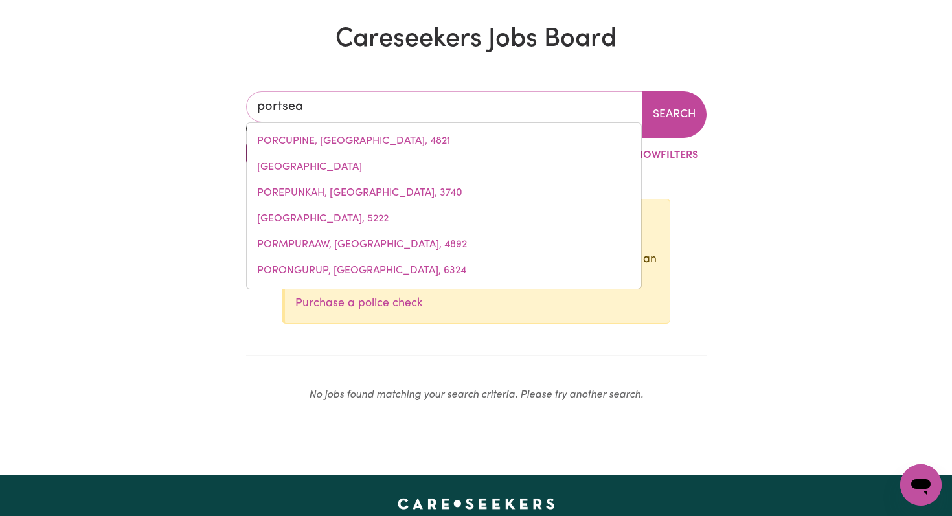
type input "portsea, [GEOGRAPHIC_DATA], 3944"
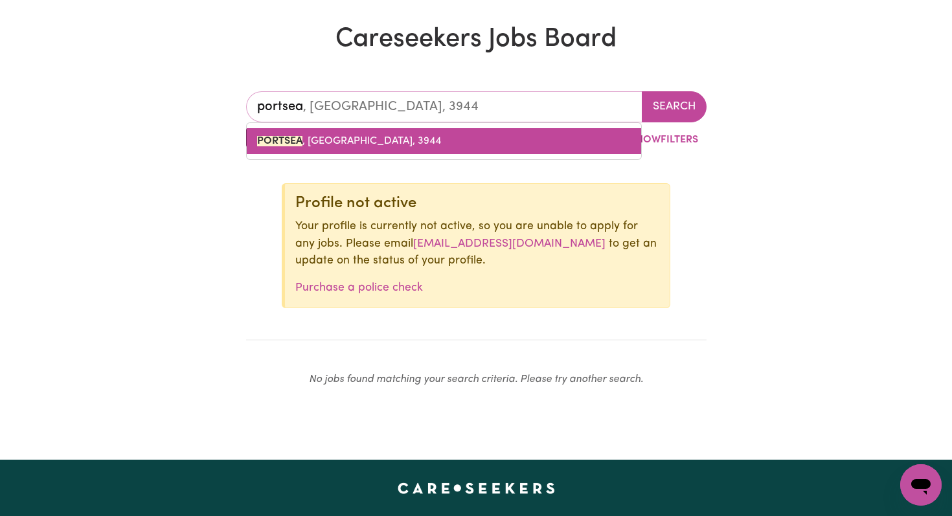
click at [330, 136] on span "PORTSEA , [GEOGRAPHIC_DATA], 3944" at bounding box center [349, 141] width 184 height 10
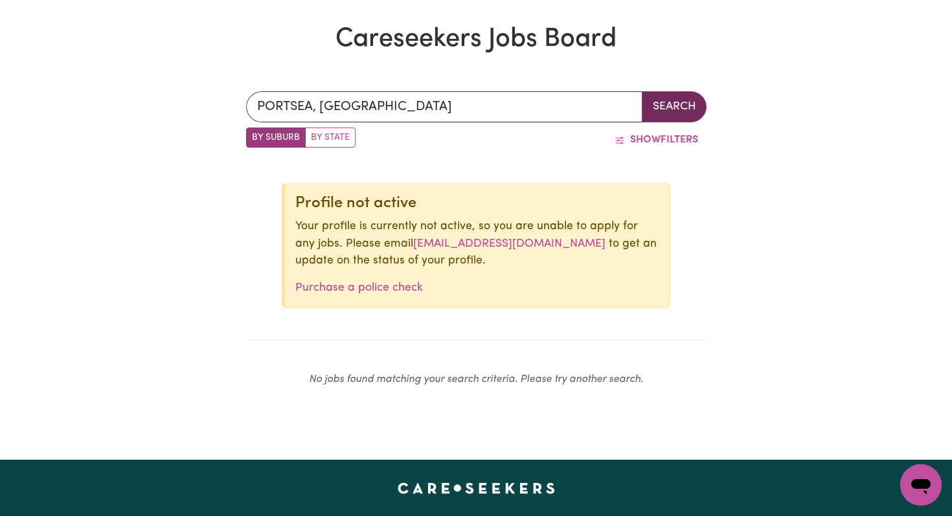
click at [676, 101] on button "Search" at bounding box center [674, 106] width 65 height 31
